Goal: Information Seeking & Learning: Learn about a topic

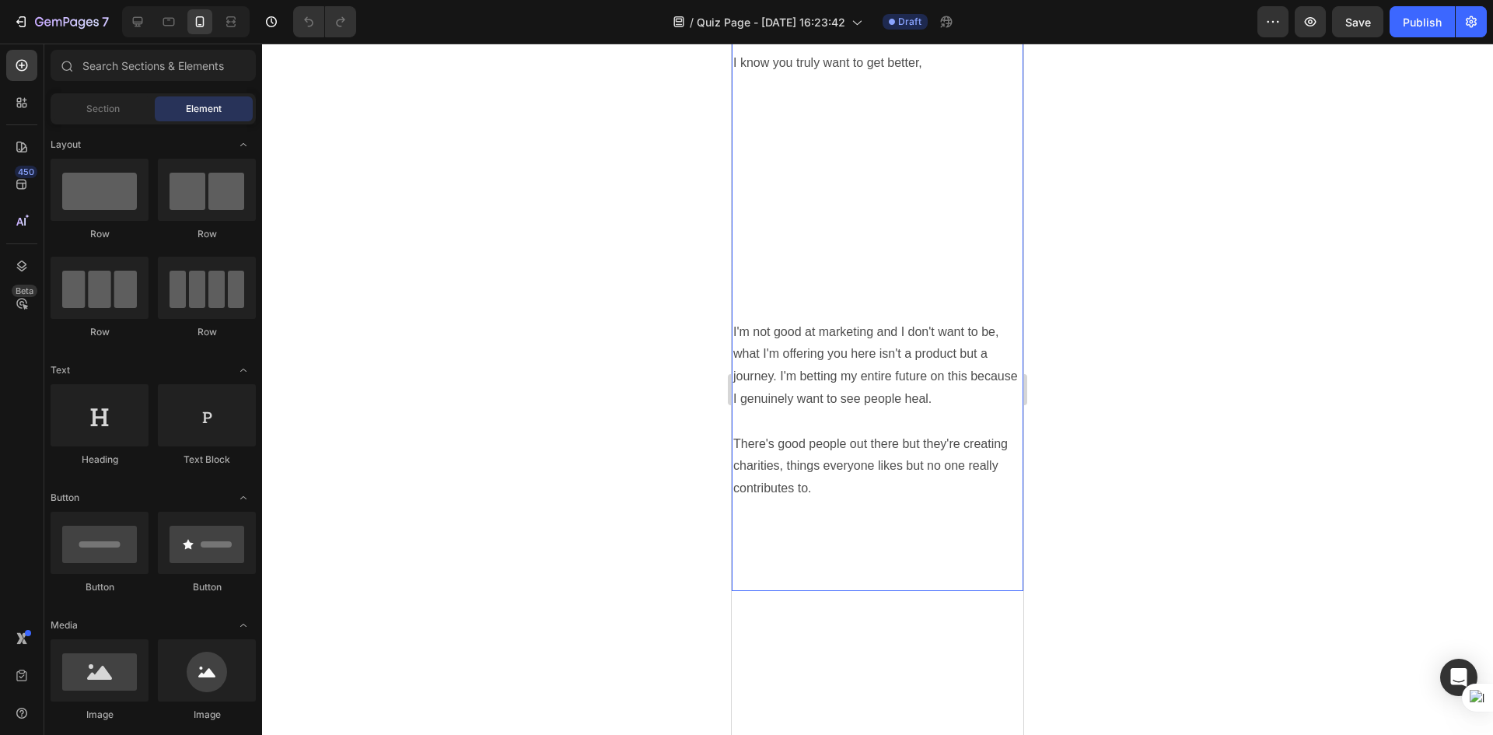
scroll to position [1555, 0]
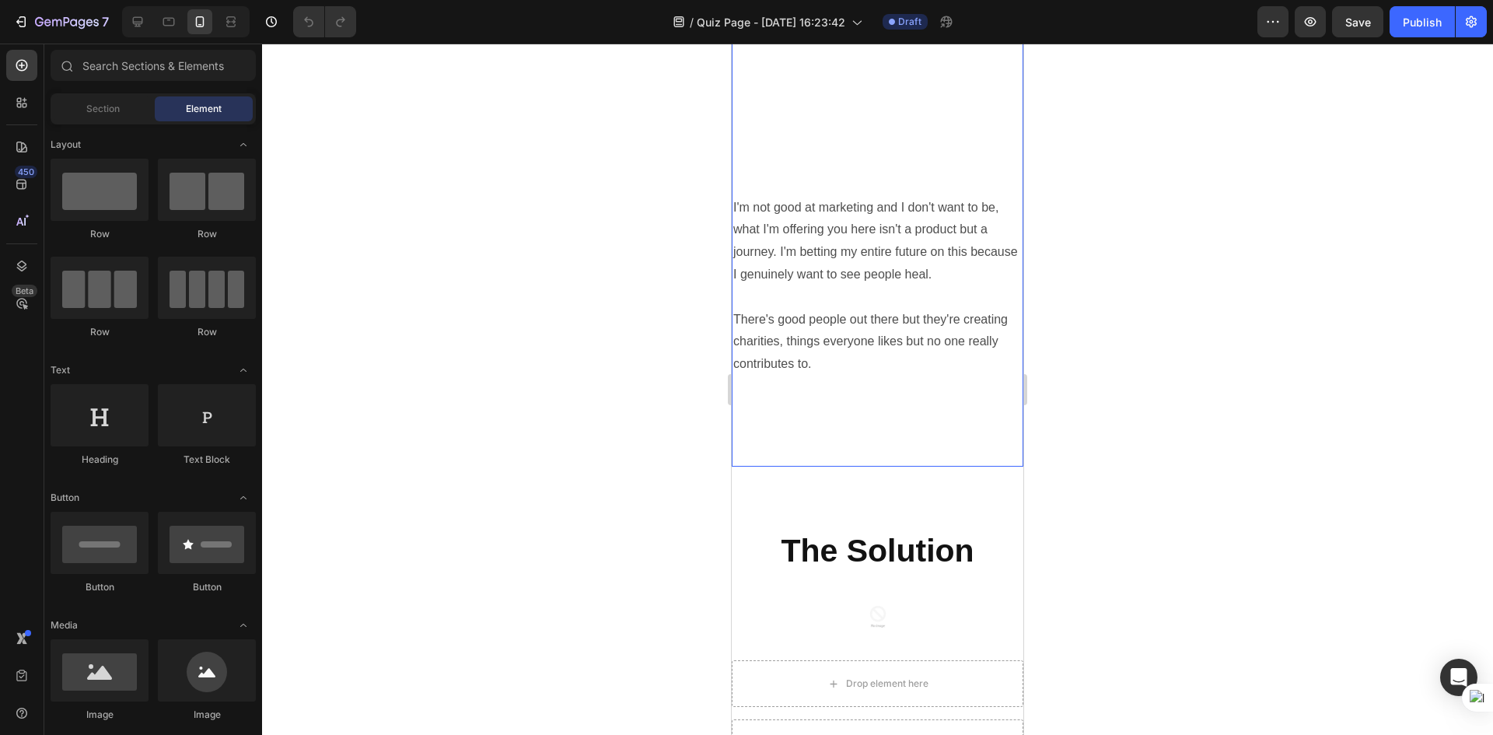
click at [891, 404] on p "I'm not good at marketing and I don't want to be, what I'm offering you here is…" at bounding box center [877, 308] width 289 height 269
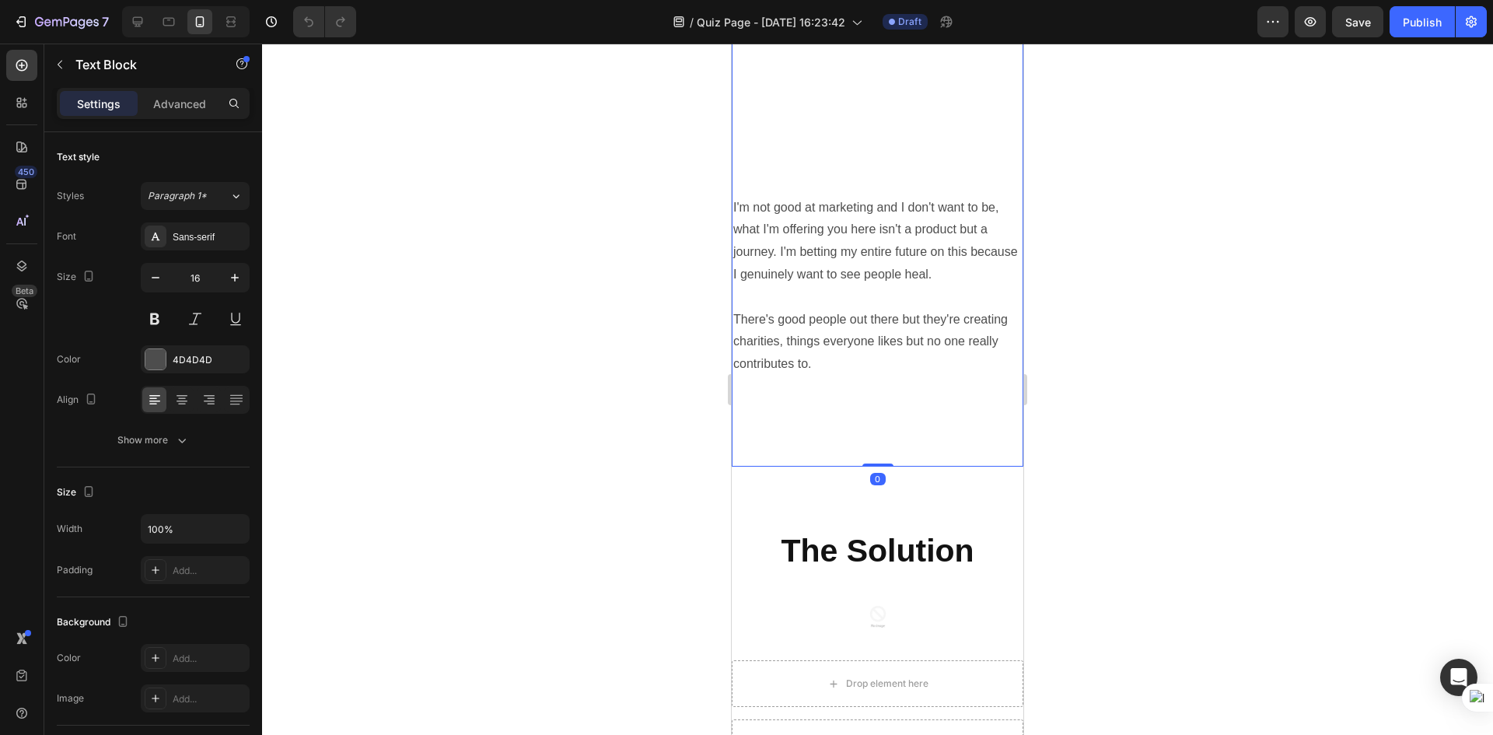
click at [915, 340] on p "I'm not good at marketing and I don't want to be, what I'm offering you here is…" at bounding box center [877, 308] width 289 height 269
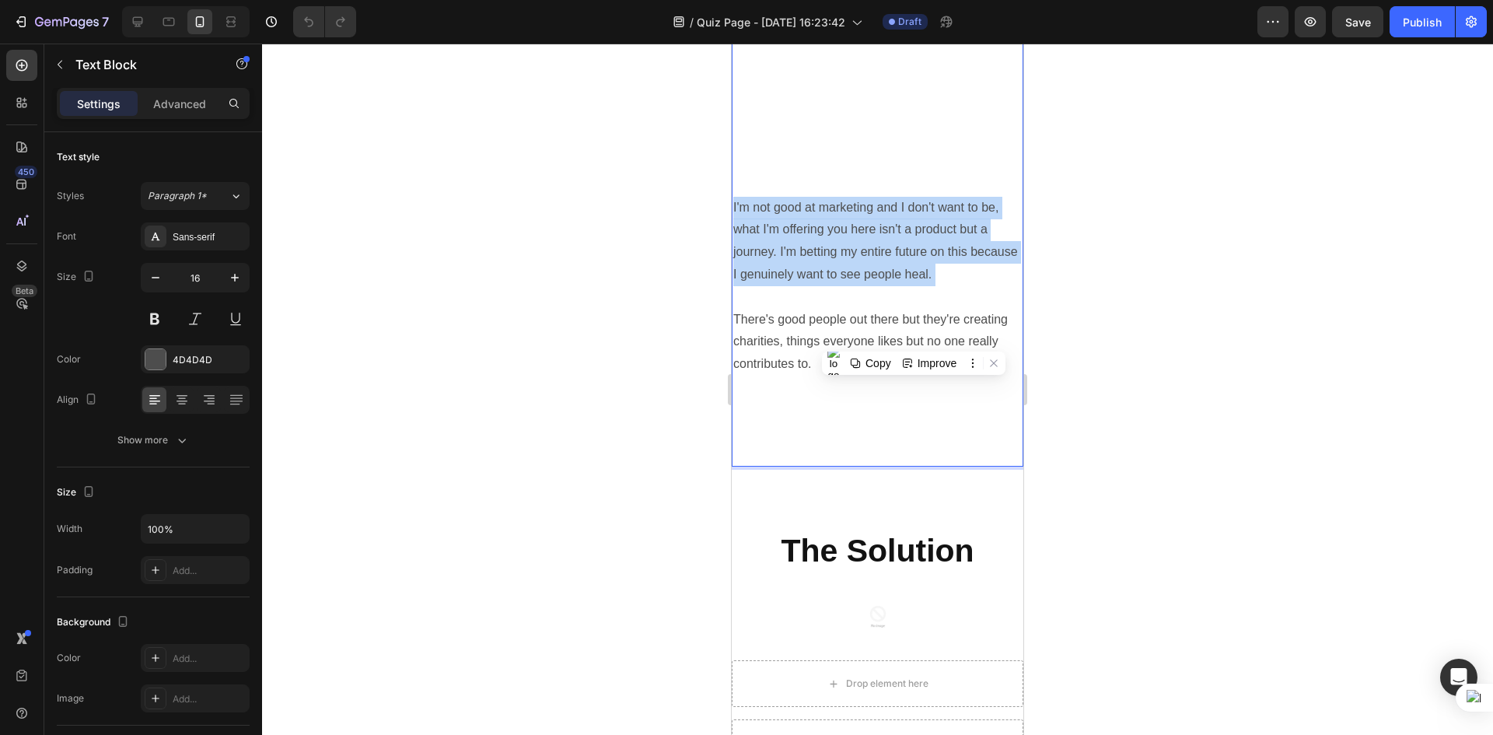
click at [915, 340] on p "I'm not good at marketing and I don't want to be, what I'm offering you here is…" at bounding box center [877, 308] width 289 height 269
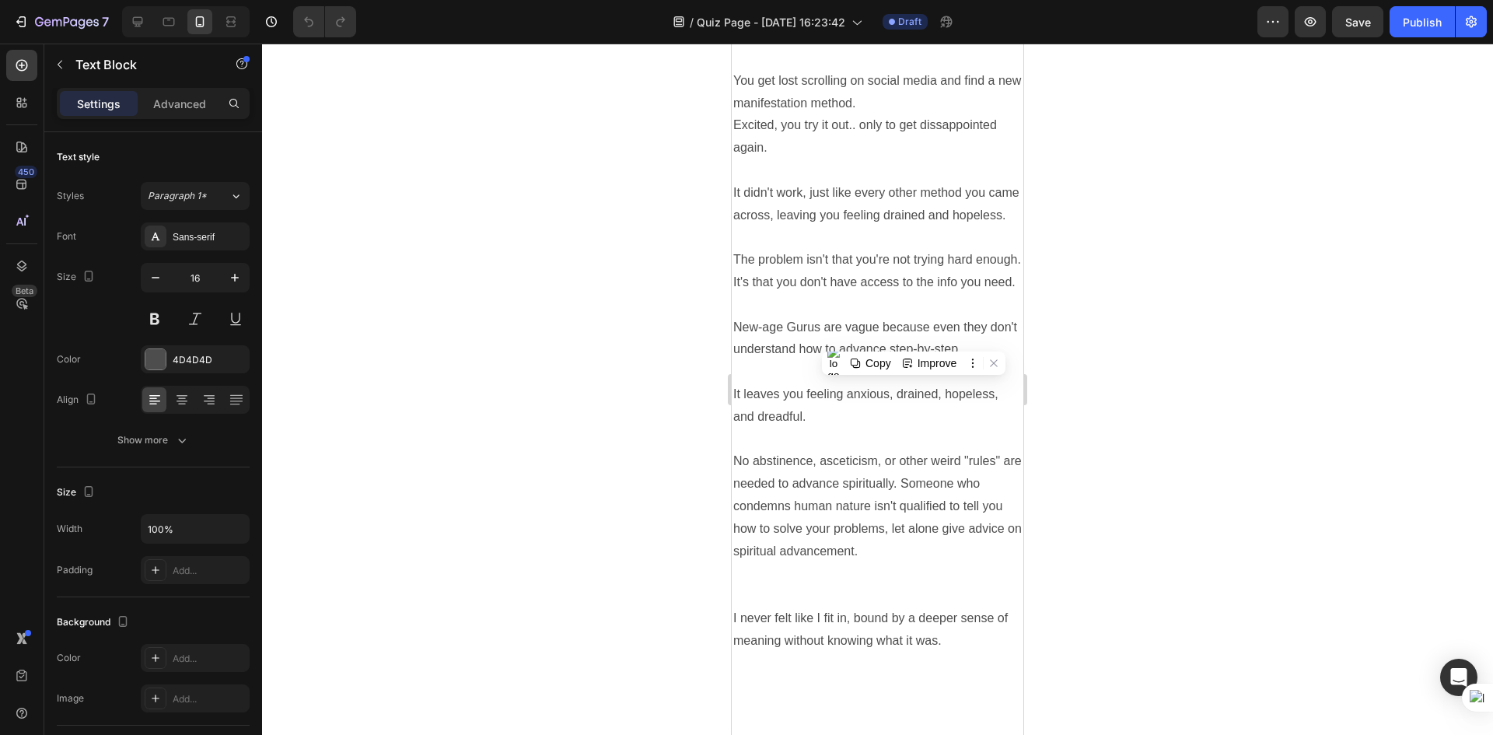
scroll to position [78, 0]
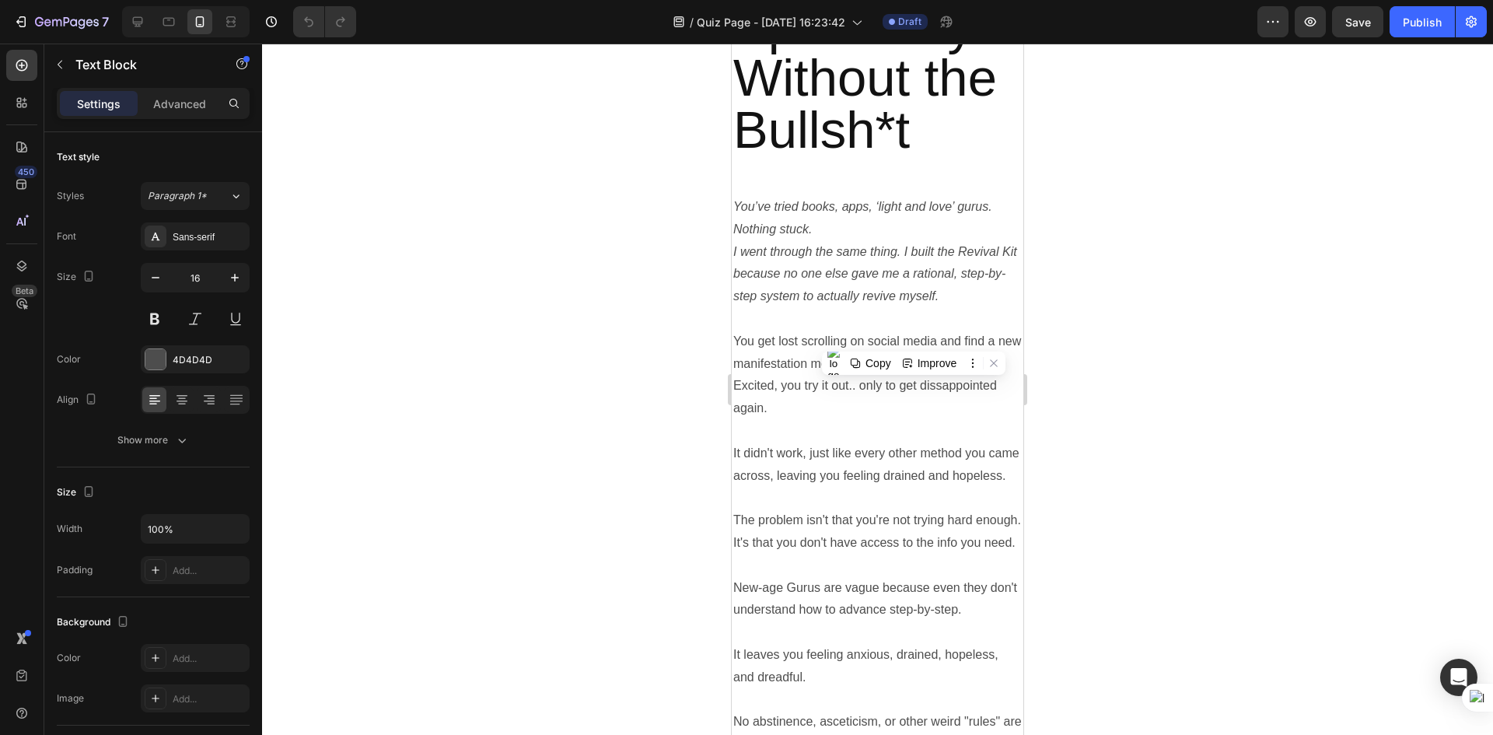
click at [779, 254] on icon "I went through the same thing. I built the Revival Kit because no one else gave…" at bounding box center [875, 274] width 284 height 58
click at [780, 254] on icon "I went through the same thing. I built the Revival Kit because no one else gave…" at bounding box center [875, 274] width 284 height 58
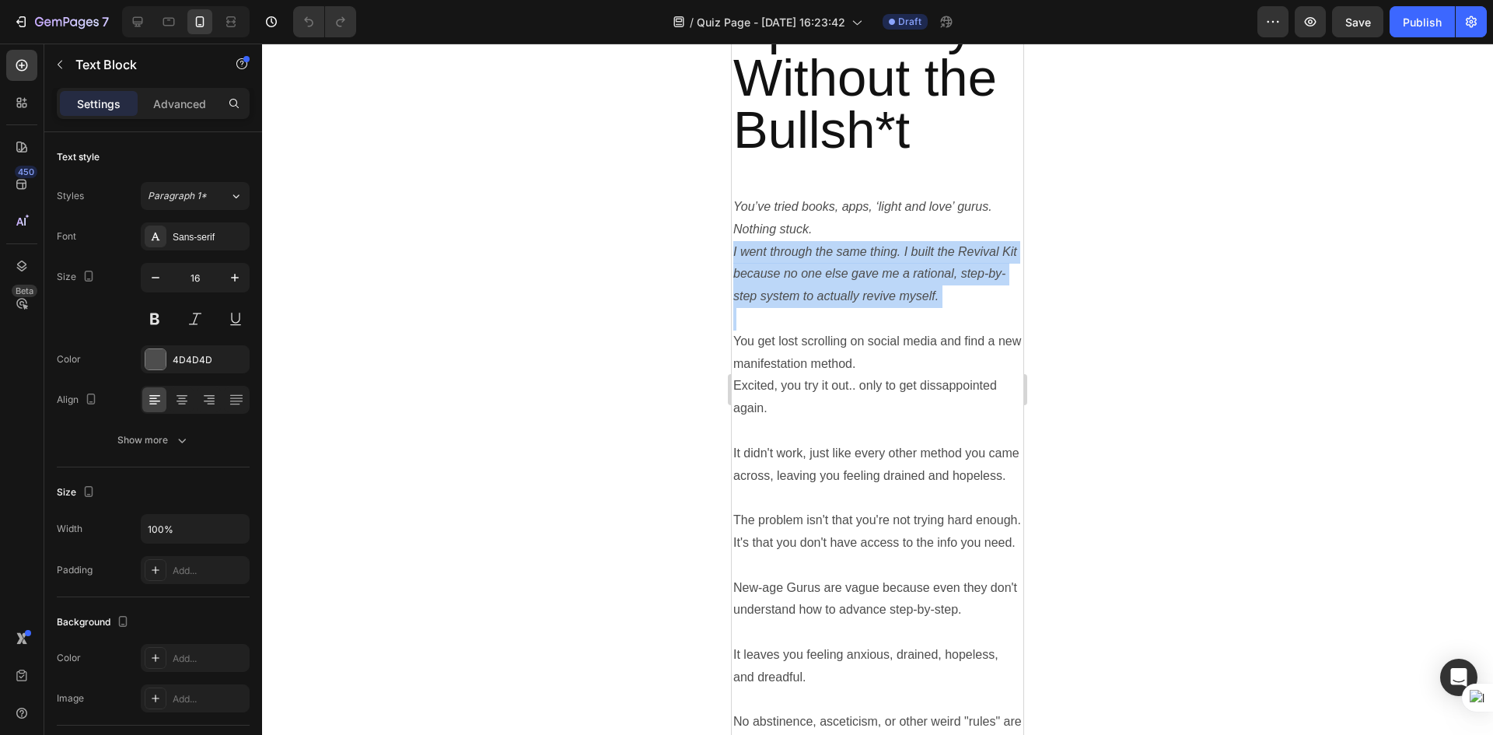
click at [780, 254] on icon "I went through the same thing. I built the Revival Kit because no one else gave…" at bounding box center [875, 274] width 284 height 58
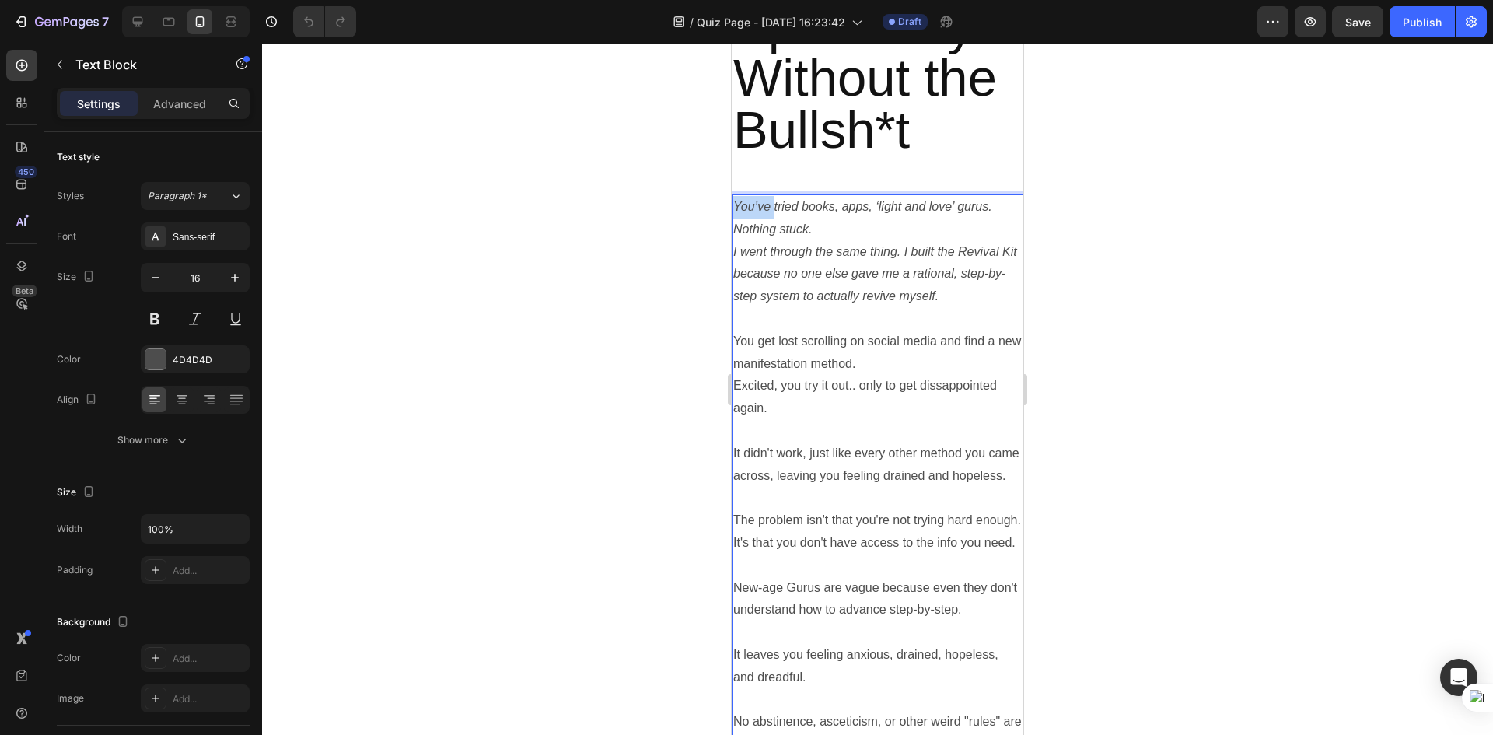
click at [738, 206] on icon "You’ve tried books, apps, ‘light and love’ gurus. Nothing stuck." at bounding box center [862, 218] width 259 height 36
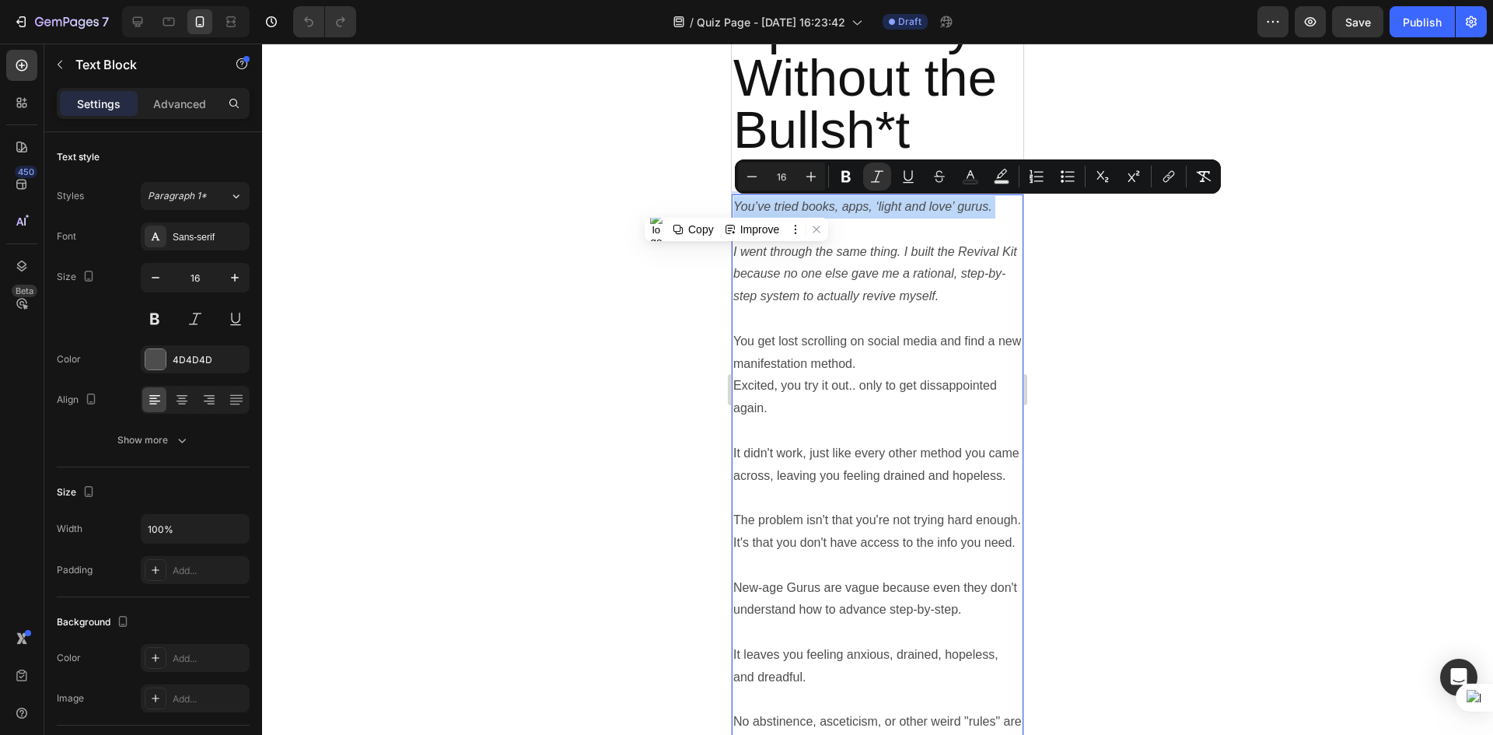
click at [738, 205] on icon "You’ve tried books, apps, ‘light and love’ gurus. Nothing stuck." at bounding box center [862, 218] width 259 height 36
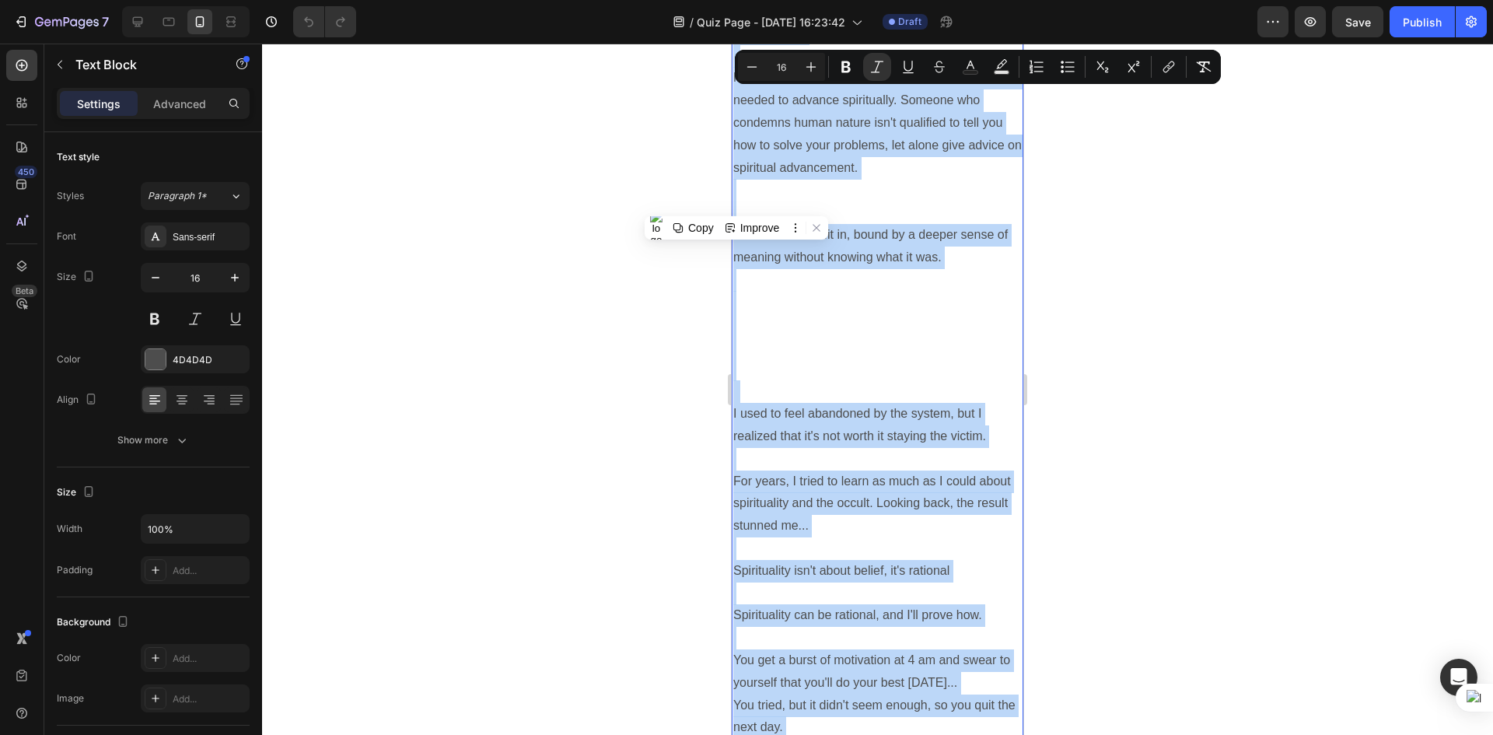
scroll to position [778, 0]
